Goal: Book appointment/travel/reservation

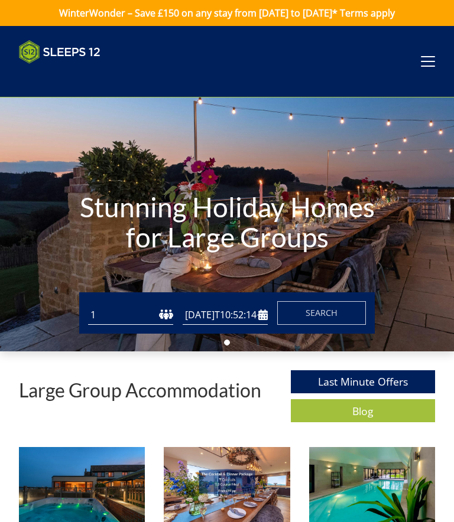
type input "[DATE]"
click at [154, 324] on select "1 2 3 4 5 6 7 8 9 10 11 12 13 14 15 16 17 18 19 20 21 22 23 24 25 26 27 28 29 3…" at bounding box center [130, 316] width 85 height 20
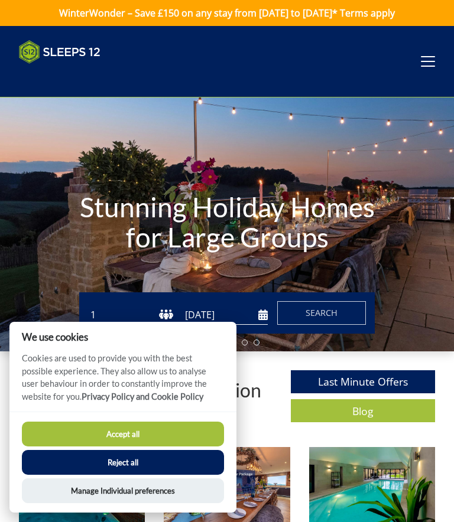
select select "5"
click at [163, 468] on button "Reject all" at bounding box center [123, 462] width 202 height 25
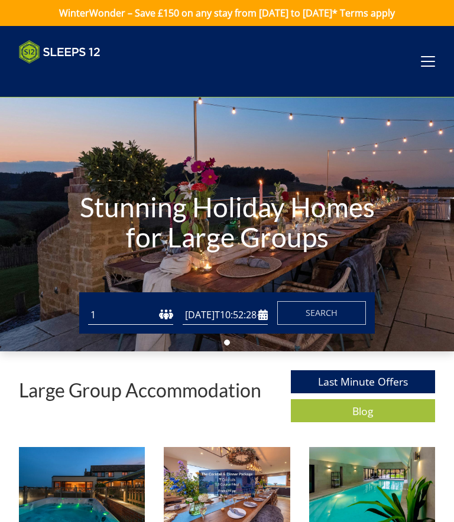
type input "[DATE]"
click at [152, 319] on select "1 2 3 4 5 6 7 8 9 10 11 12 13 14 15 16 17 18 19 20 21 22 23 24 25 26 27 28 29 3…" at bounding box center [130, 316] width 85 height 20
select select "5"
click at [236, 317] on input "[DATE]" at bounding box center [225, 316] width 85 height 20
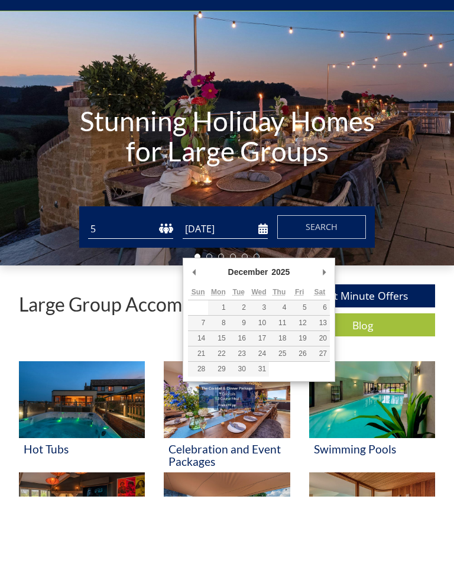
type input "[DATE]"
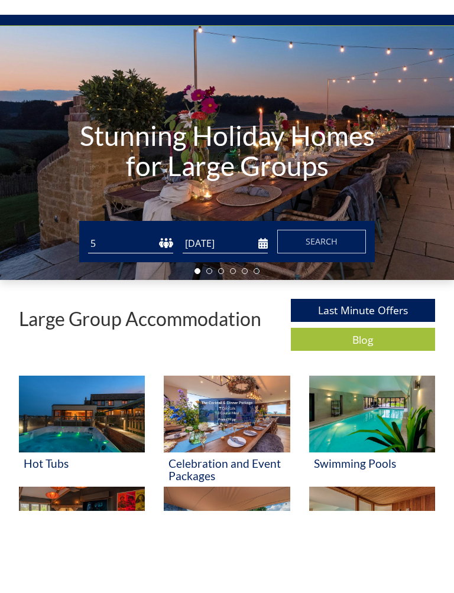
scroll to position [67, 0]
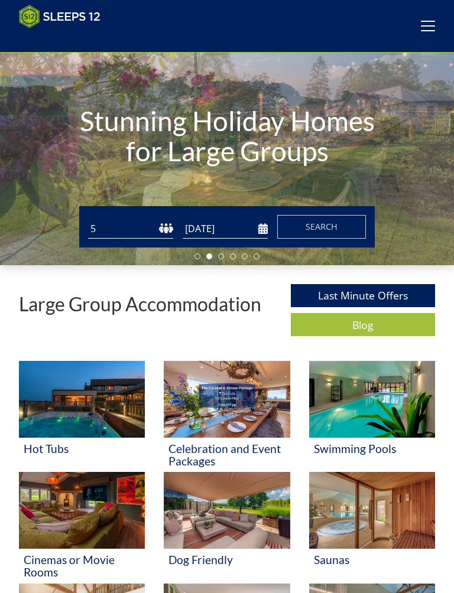
click at [343, 227] on button "Search" at bounding box center [321, 227] width 89 height 24
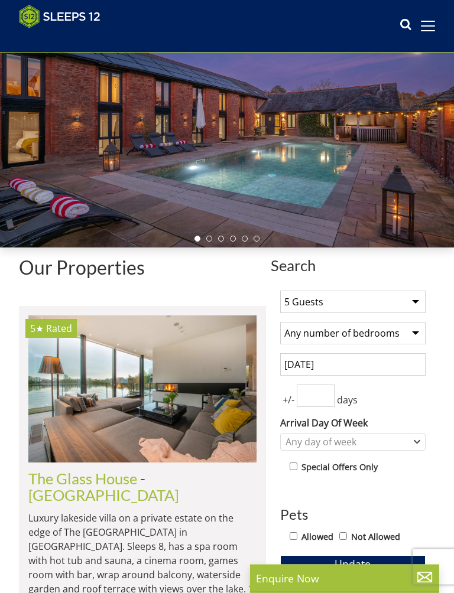
scroll to position [85, 0]
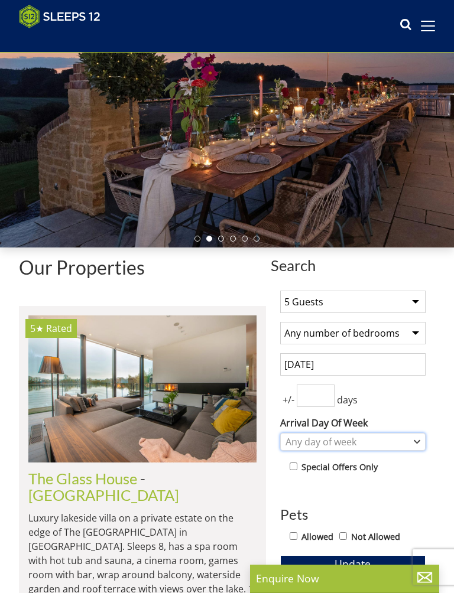
click at [411, 441] on div "Any day of week" at bounding box center [352, 442] width 145 height 18
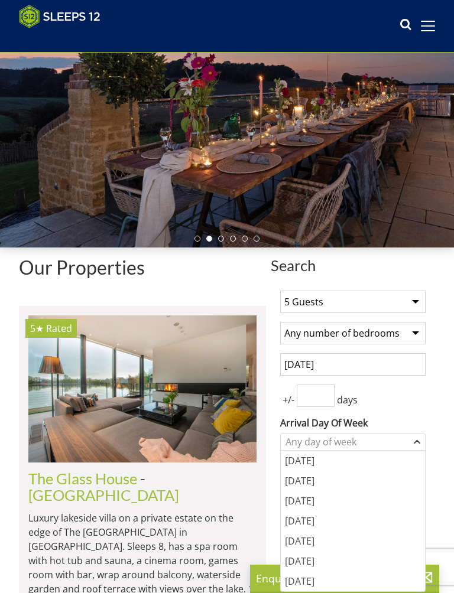
click at [331, 522] on div "[DATE]" at bounding box center [353, 541] width 144 height 20
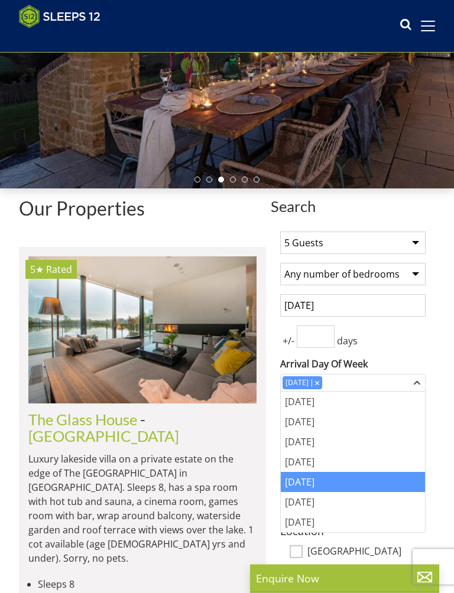
scroll to position [144, 0]
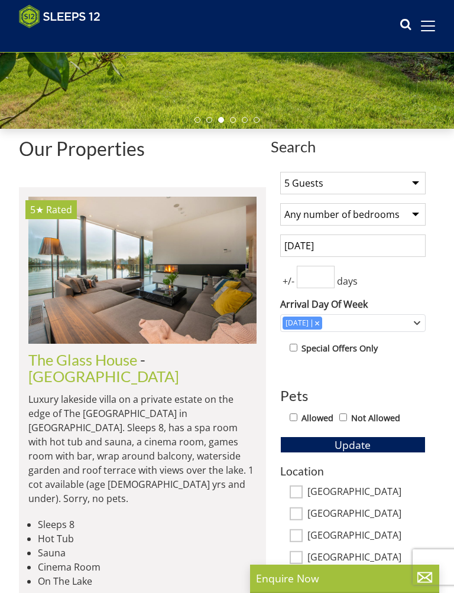
scroll to position [205, 0]
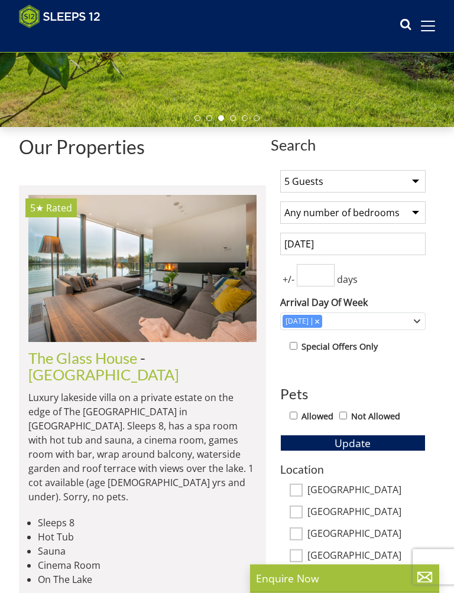
click at [296, 417] on input "Allowed" at bounding box center [294, 417] width 8 height 8
checkbox input "true"
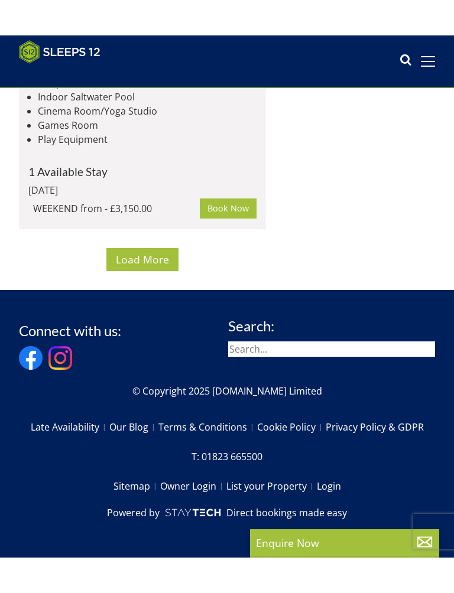
scroll to position [10294, 0]
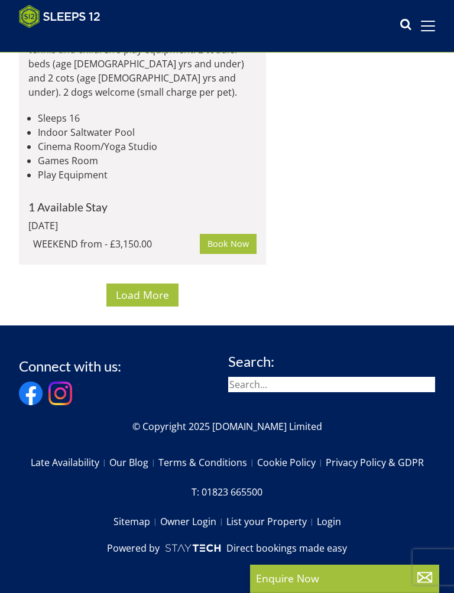
click at [167, 297] on span "Load More" at bounding box center [142, 295] width 53 height 14
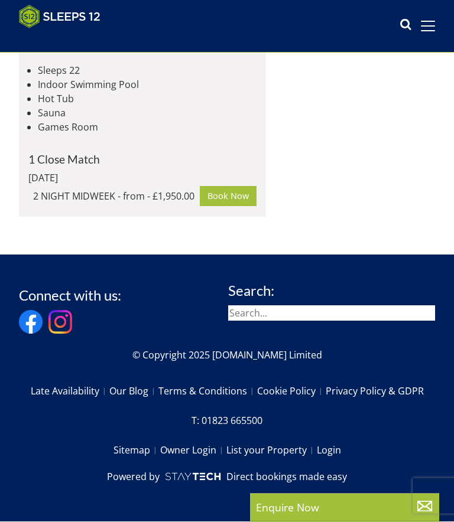
scroll to position [17664, 0]
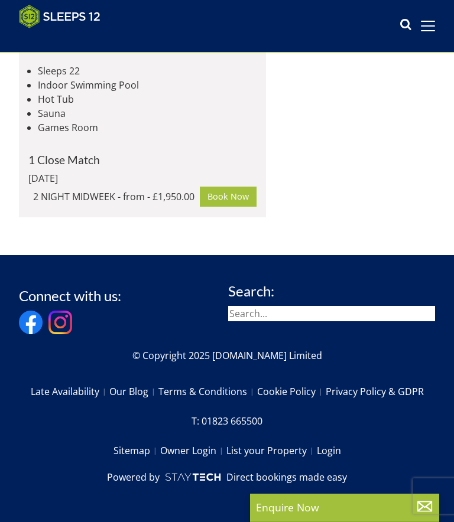
select select "5"
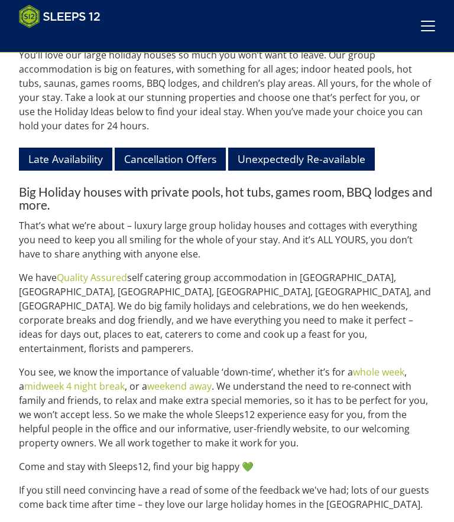
scroll to position [1009, 0]
